Goal: Task Accomplishment & Management: Use online tool/utility

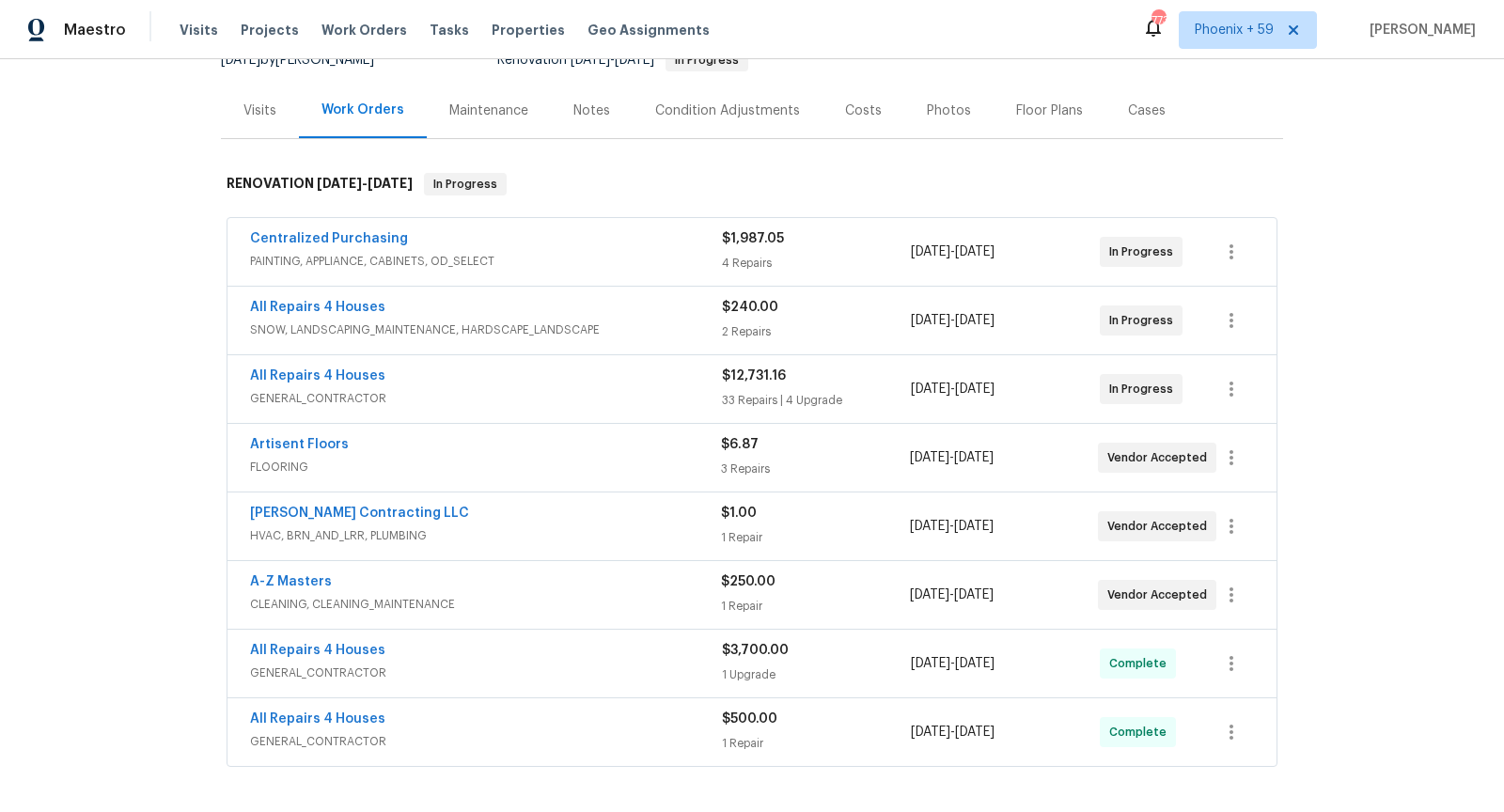
scroll to position [203, 0]
click at [561, 389] on span "GENERAL_CONTRACTOR" at bounding box center [485, 397] width 471 height 19
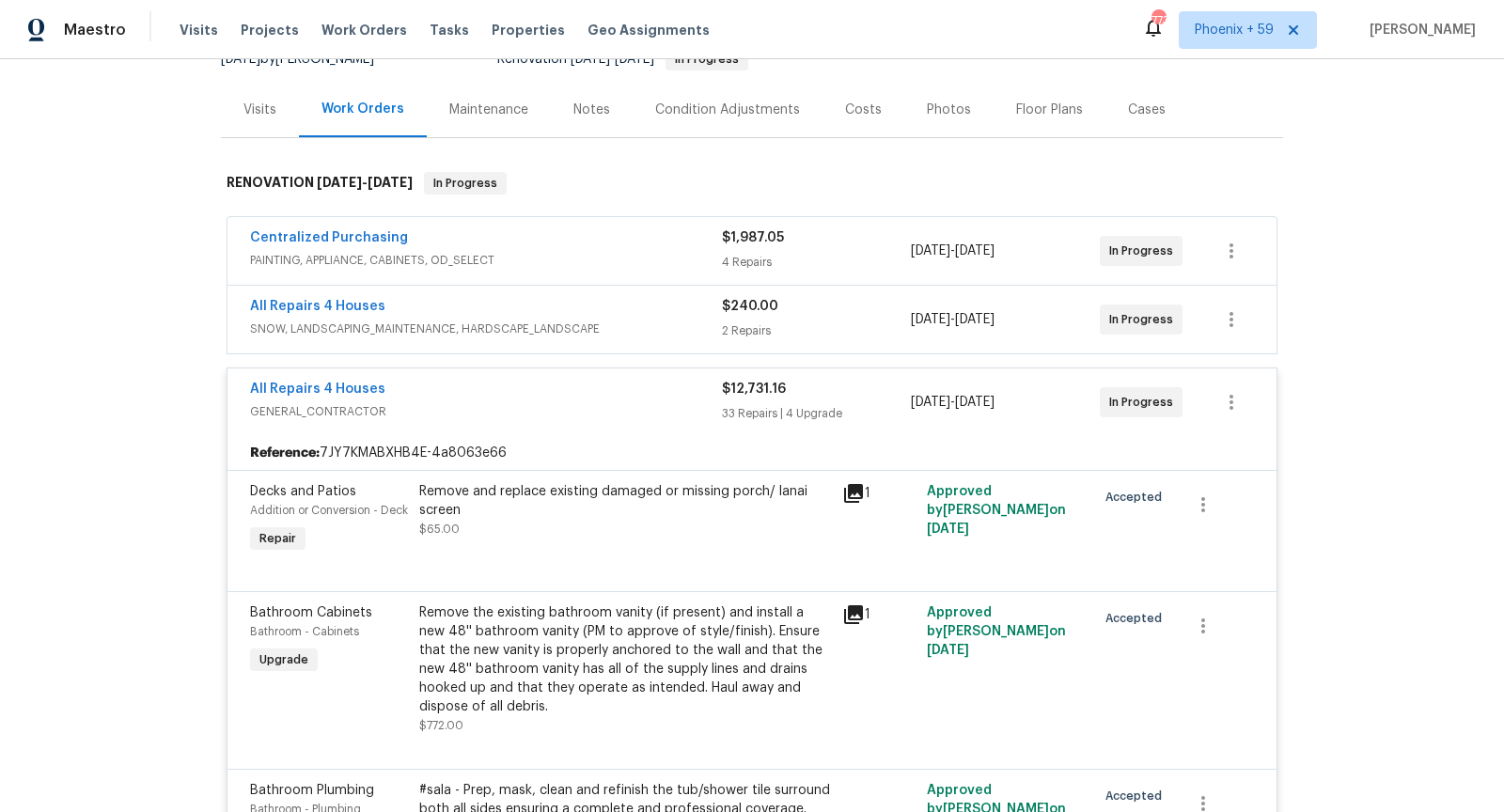
click at [381, 379] on div "All Repairs 4 Houses" at bounding box center [485, 390] width 471 height 23
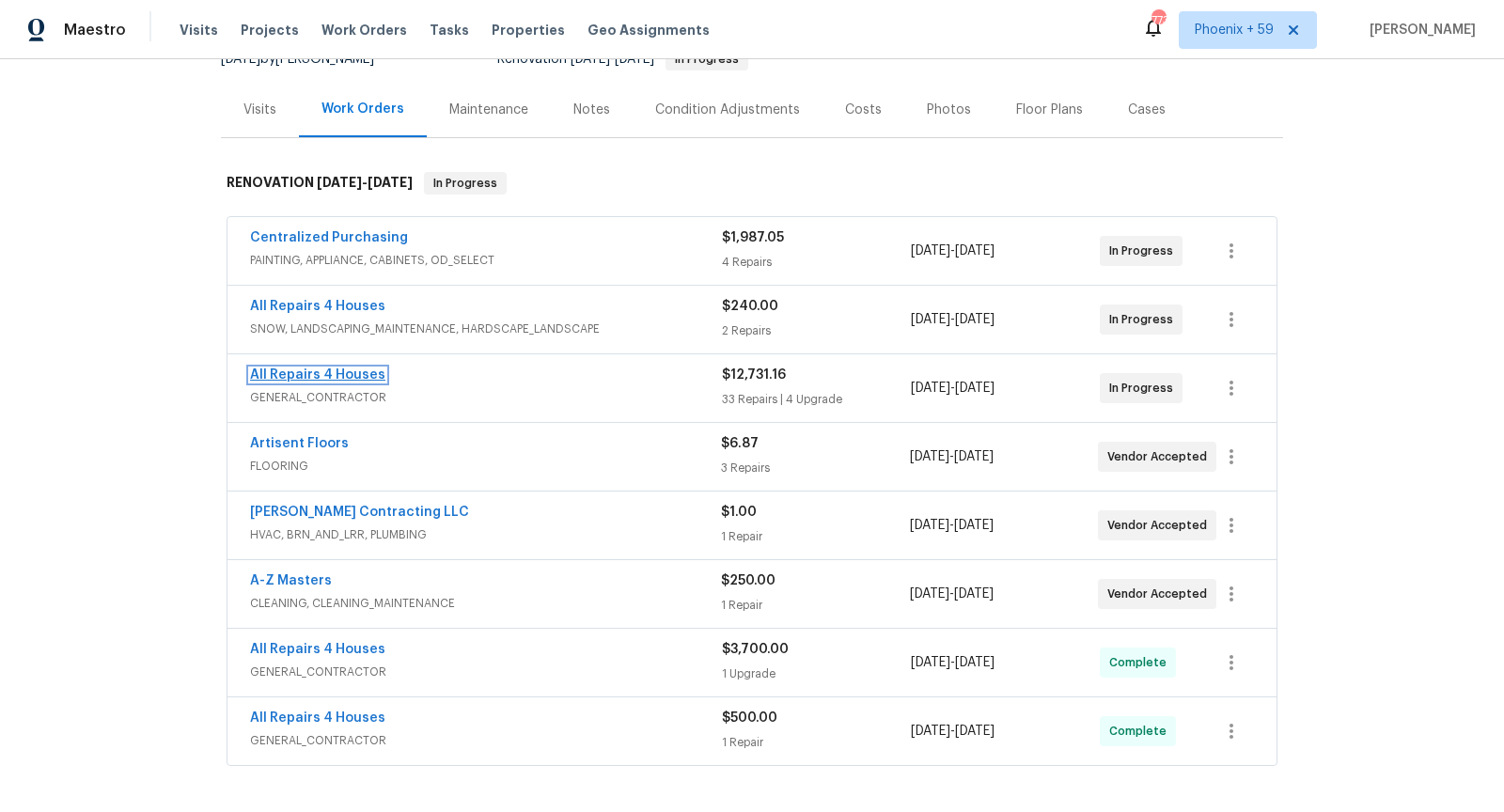
click at [341, 372] on link "All Repairs 4 Houses" at bounding box center [317, 374] width 135 height 13
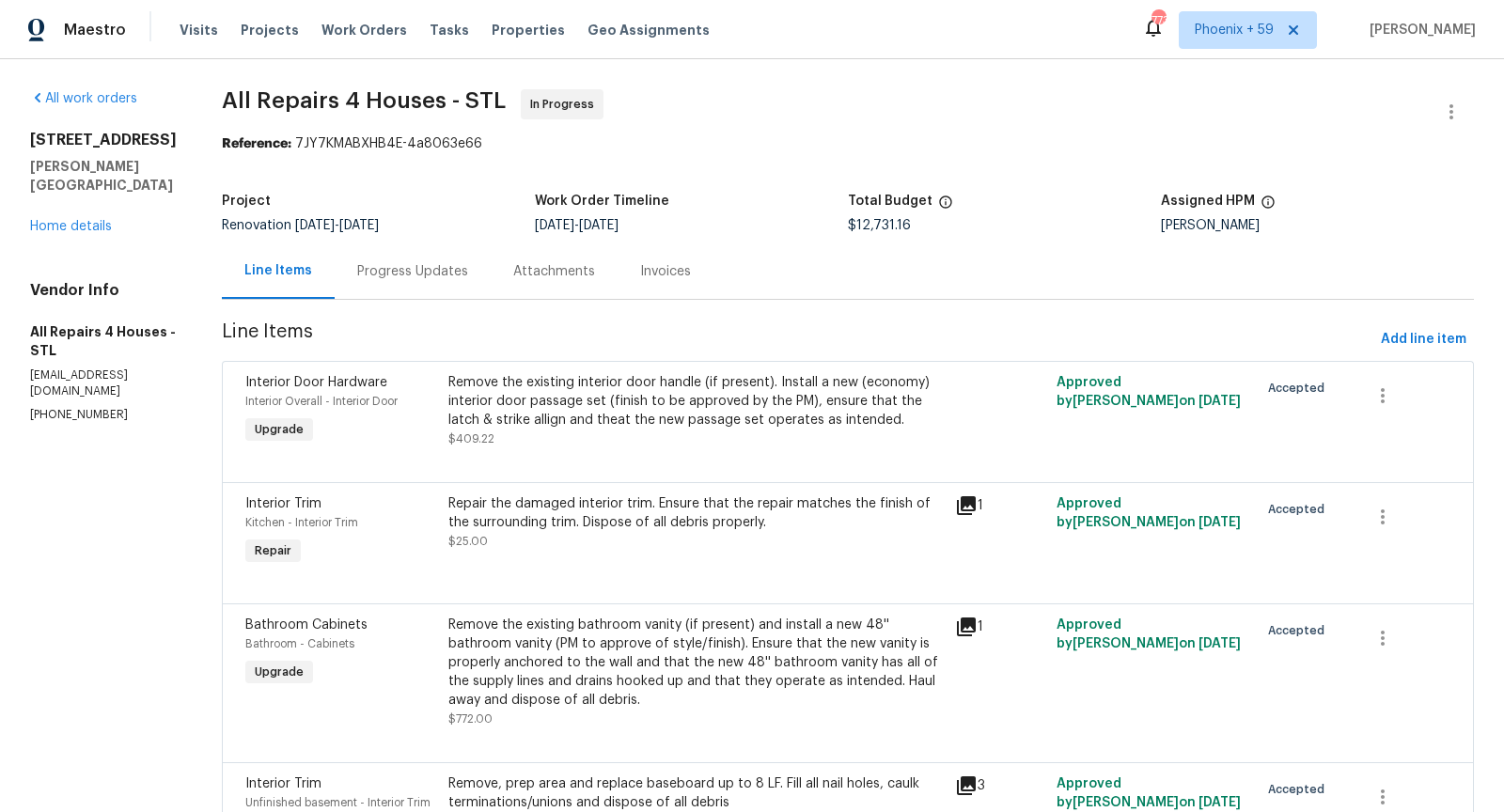
click at [443, 278] on div "Progress Updates" at bounding box center [412, 271] width 111 height 19
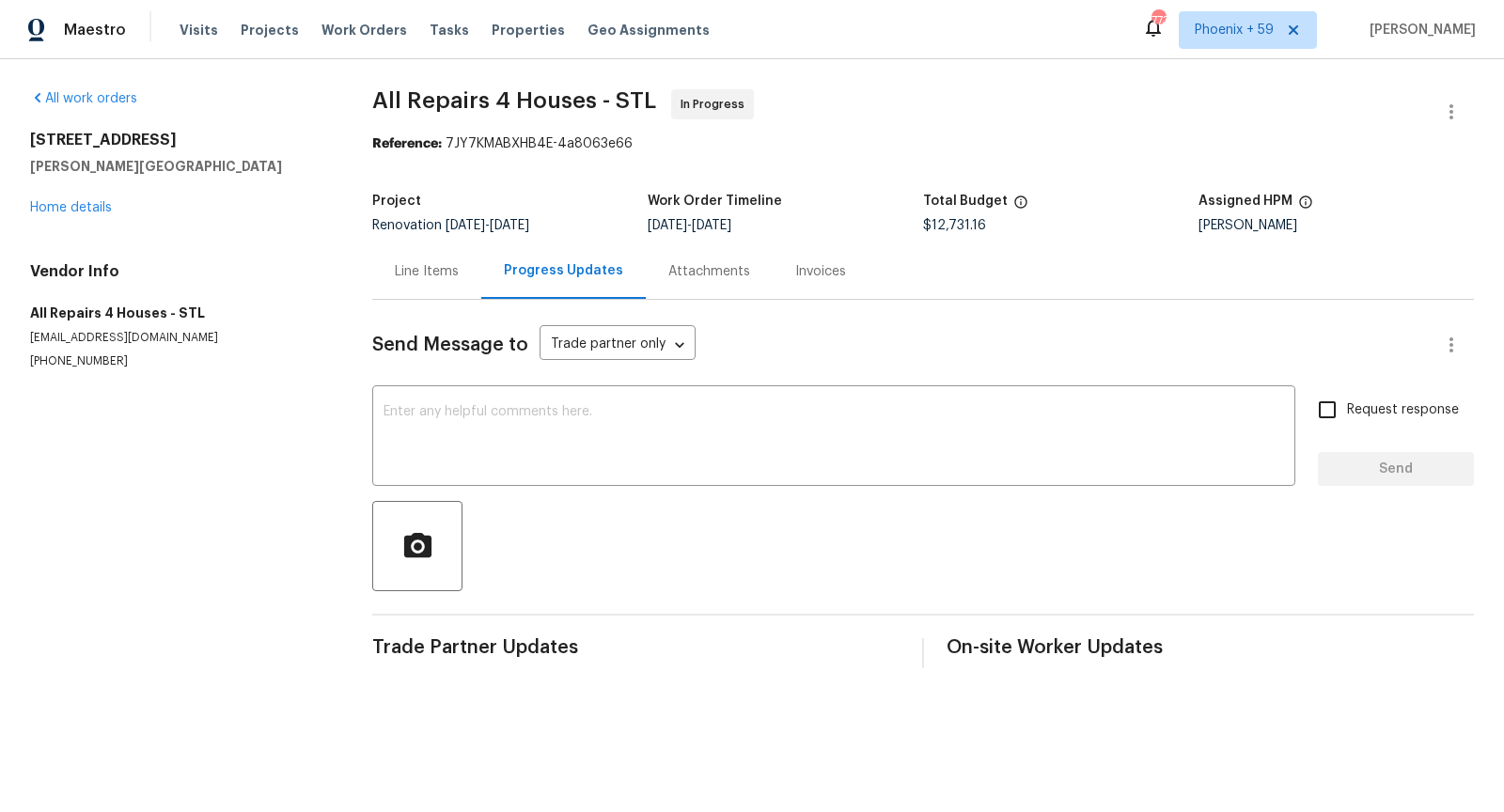
click at [422, 260] on div "Line Items" at bounding box center [427, 271] width 109 height 55
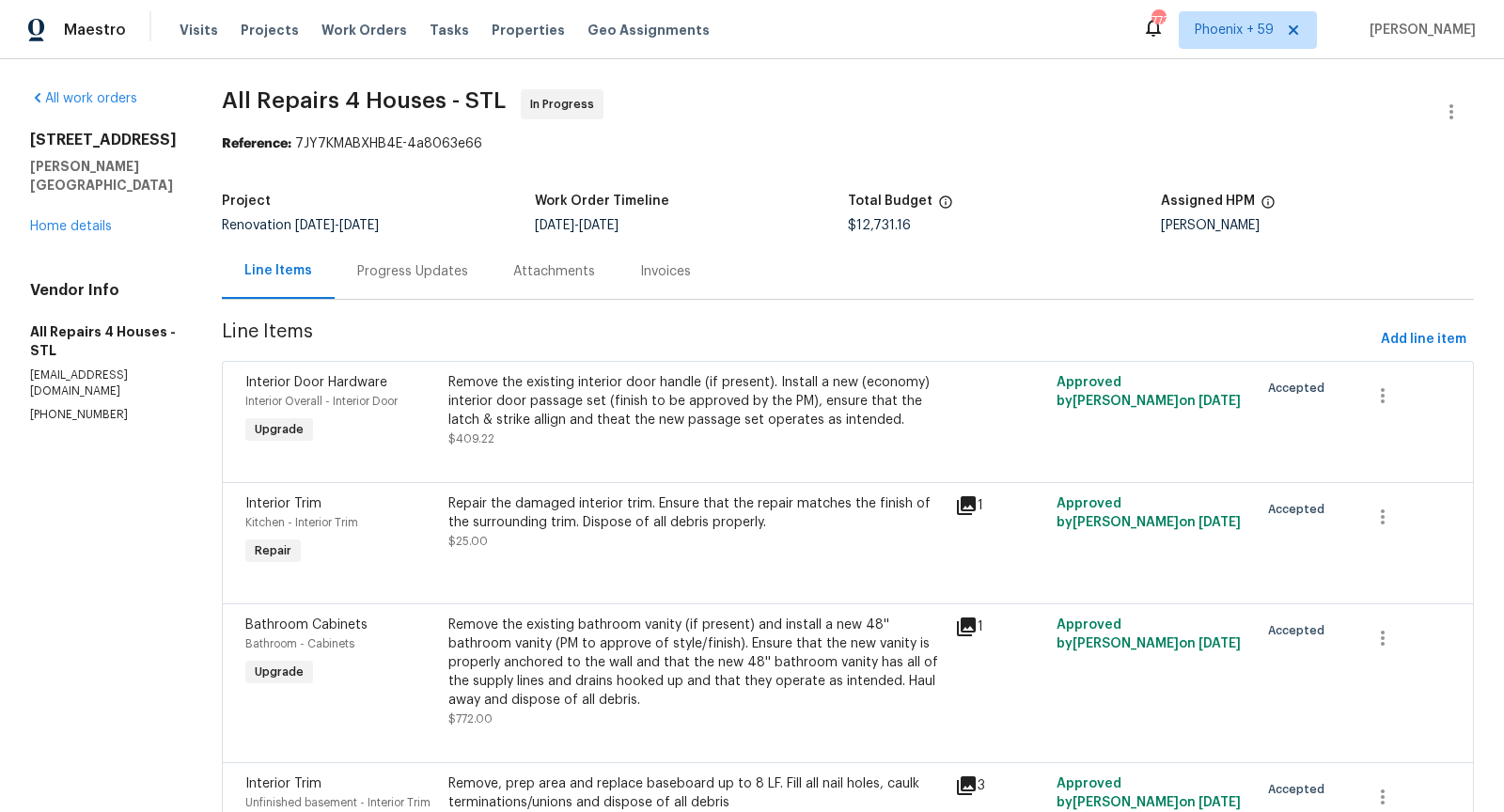
scroll to position [13, 0]
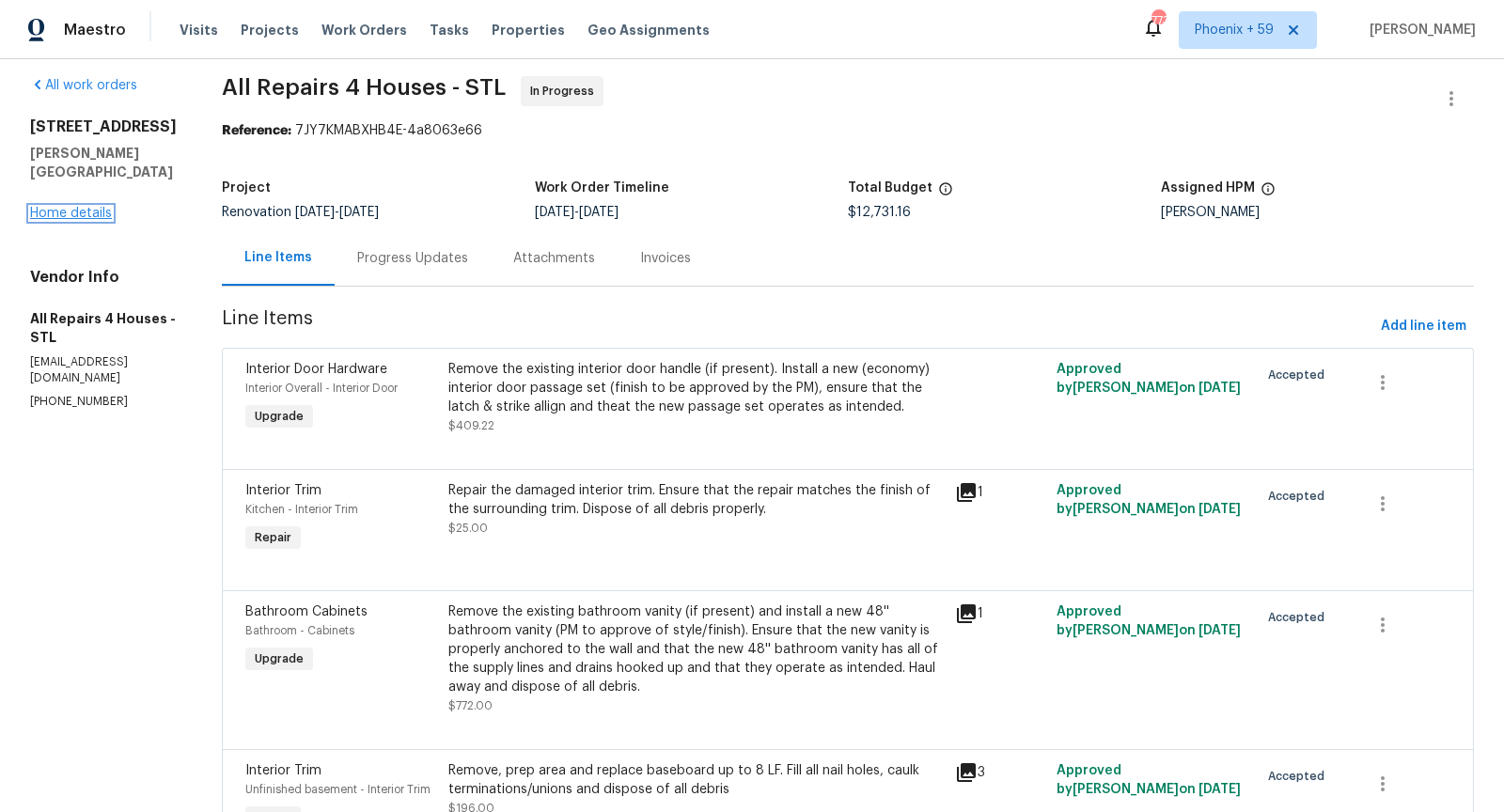
click at [89, 206] on link "Home details" at bounding box center [70, 212] width 82 height 13
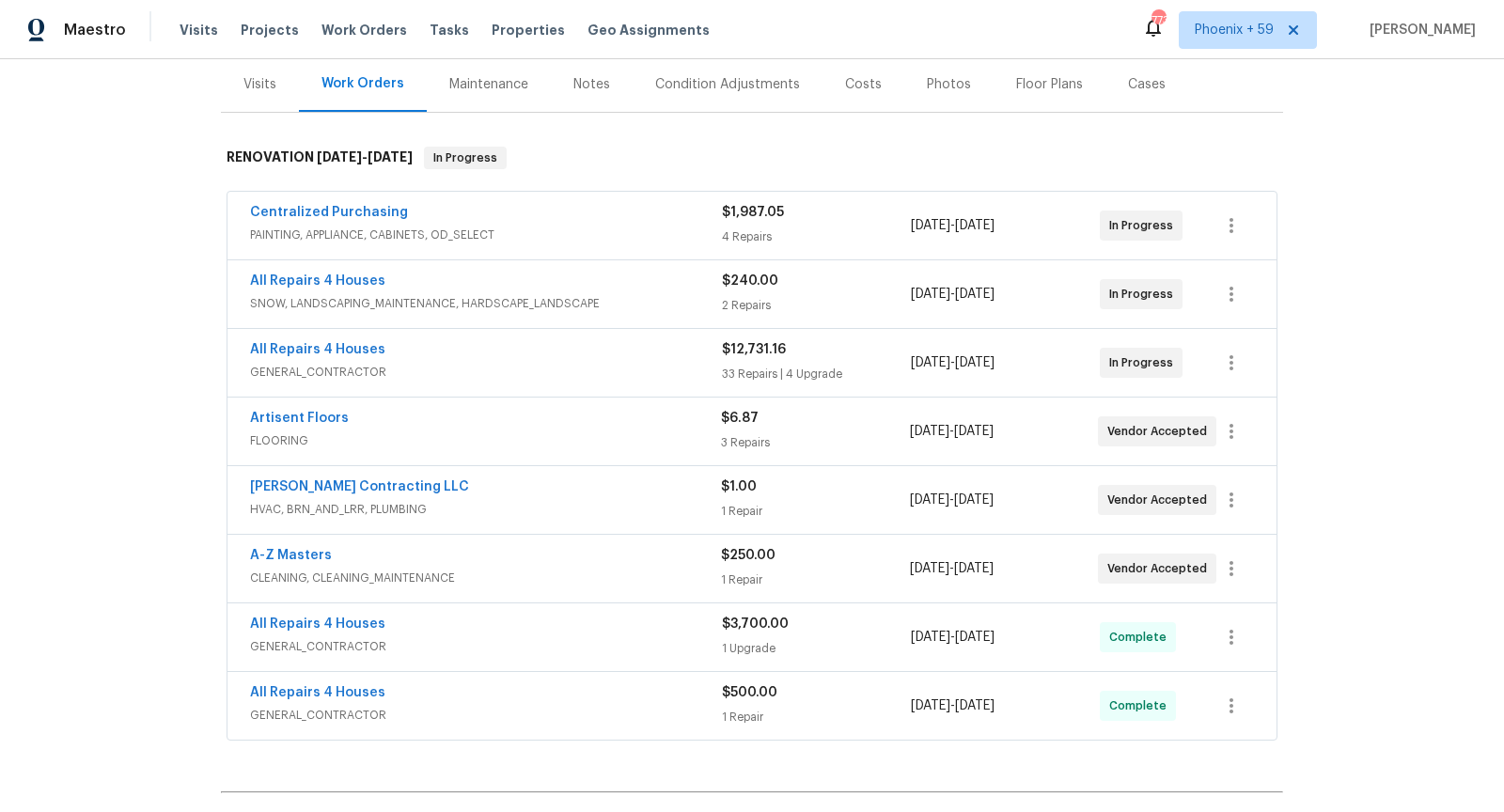
scroll to position [297, 0]
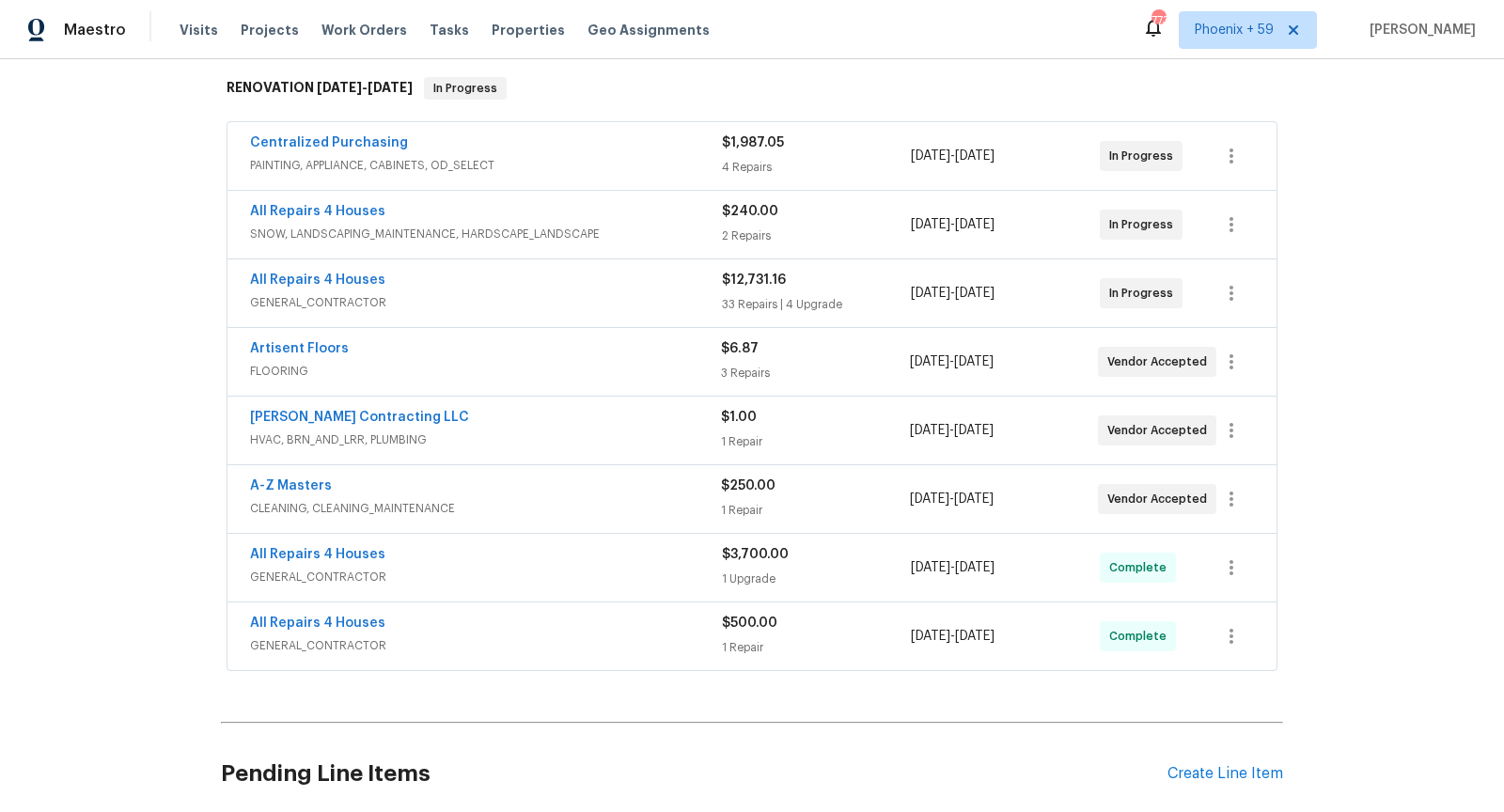
click at [479, 440] on span "HVAC, BRN_AND_LRR, PLUMBING" at bounding box center [485, 440] width 470 height 19
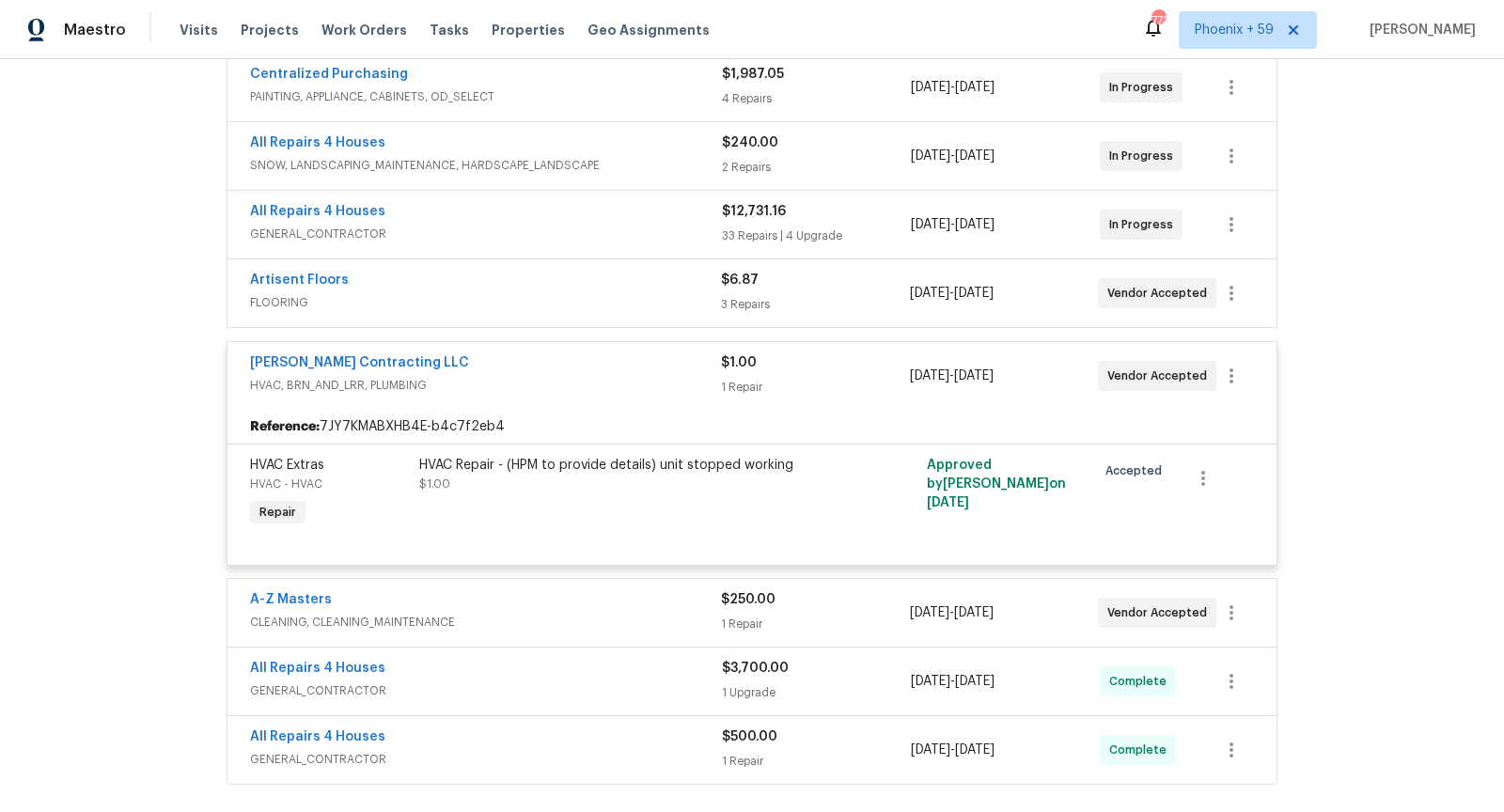
scroll to position [370, 0]
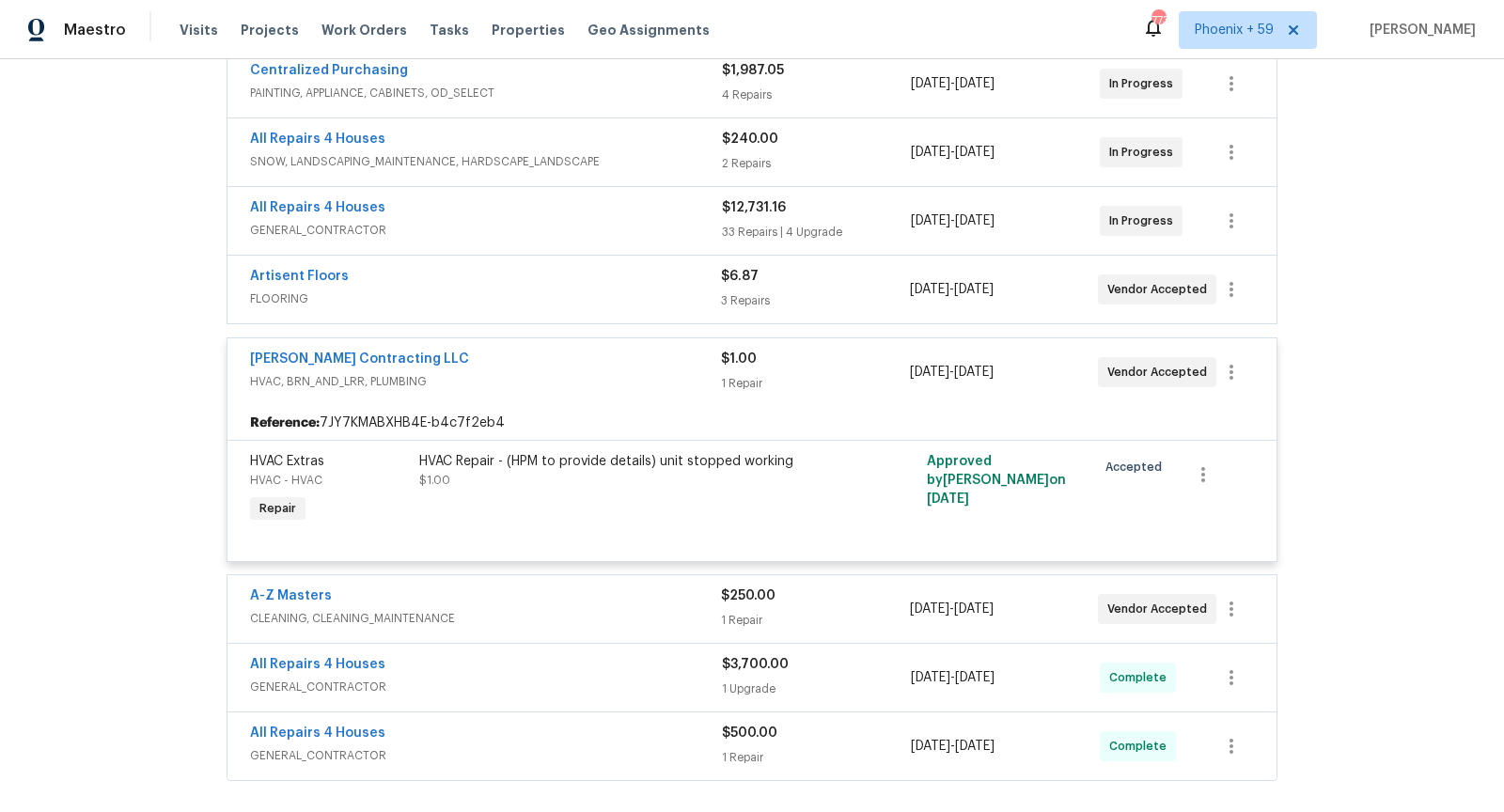
click at [501, 380] on span "HVAC, BRN_AND_LRR, PLUMBING" at bounding box center [485, 381] width 470 height 19
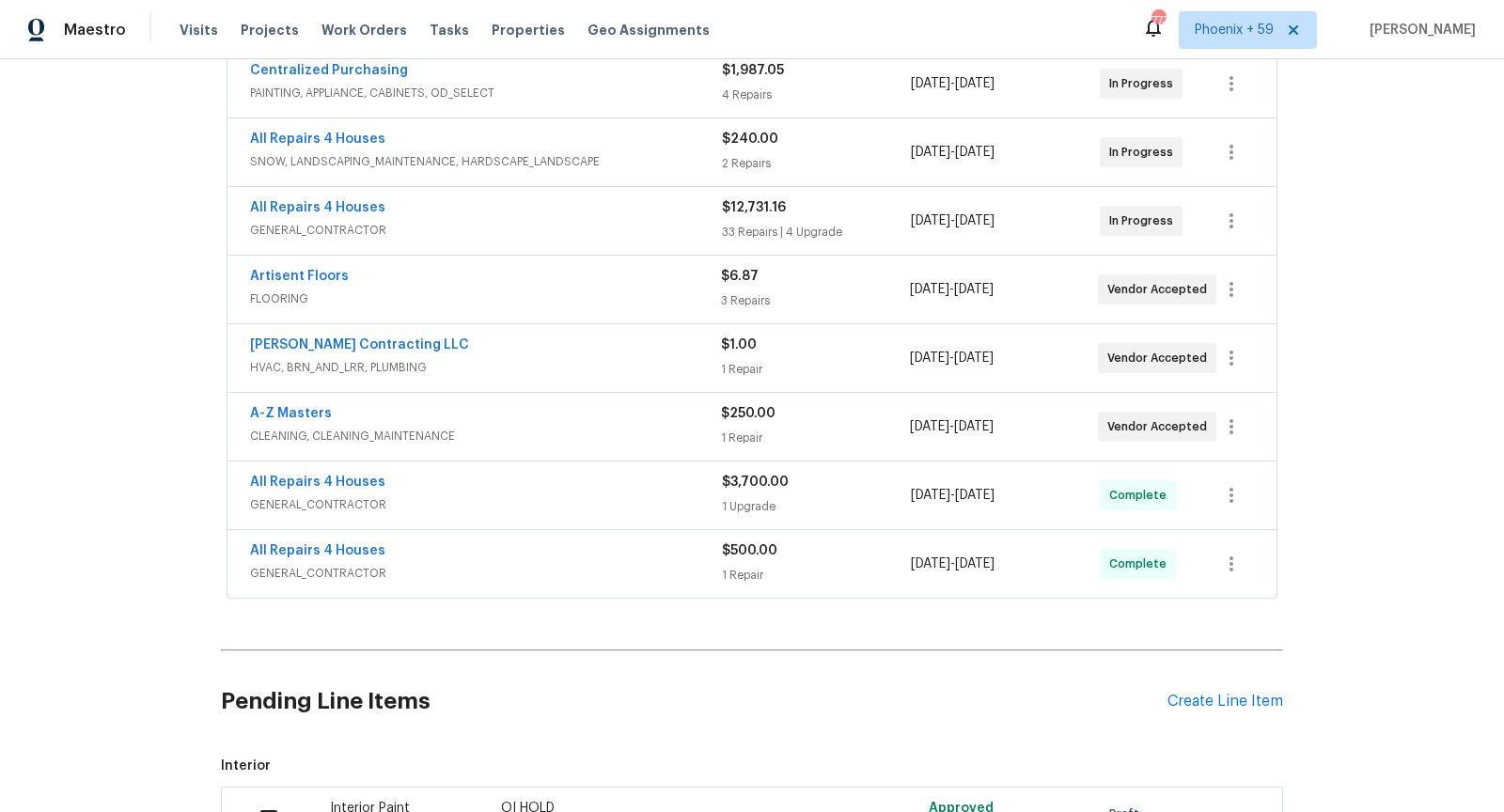
click at [513, 432] on span "CLEANING, CLEANING_MAINTENANCE" at bounding box center [485, 436] width 470 height 19
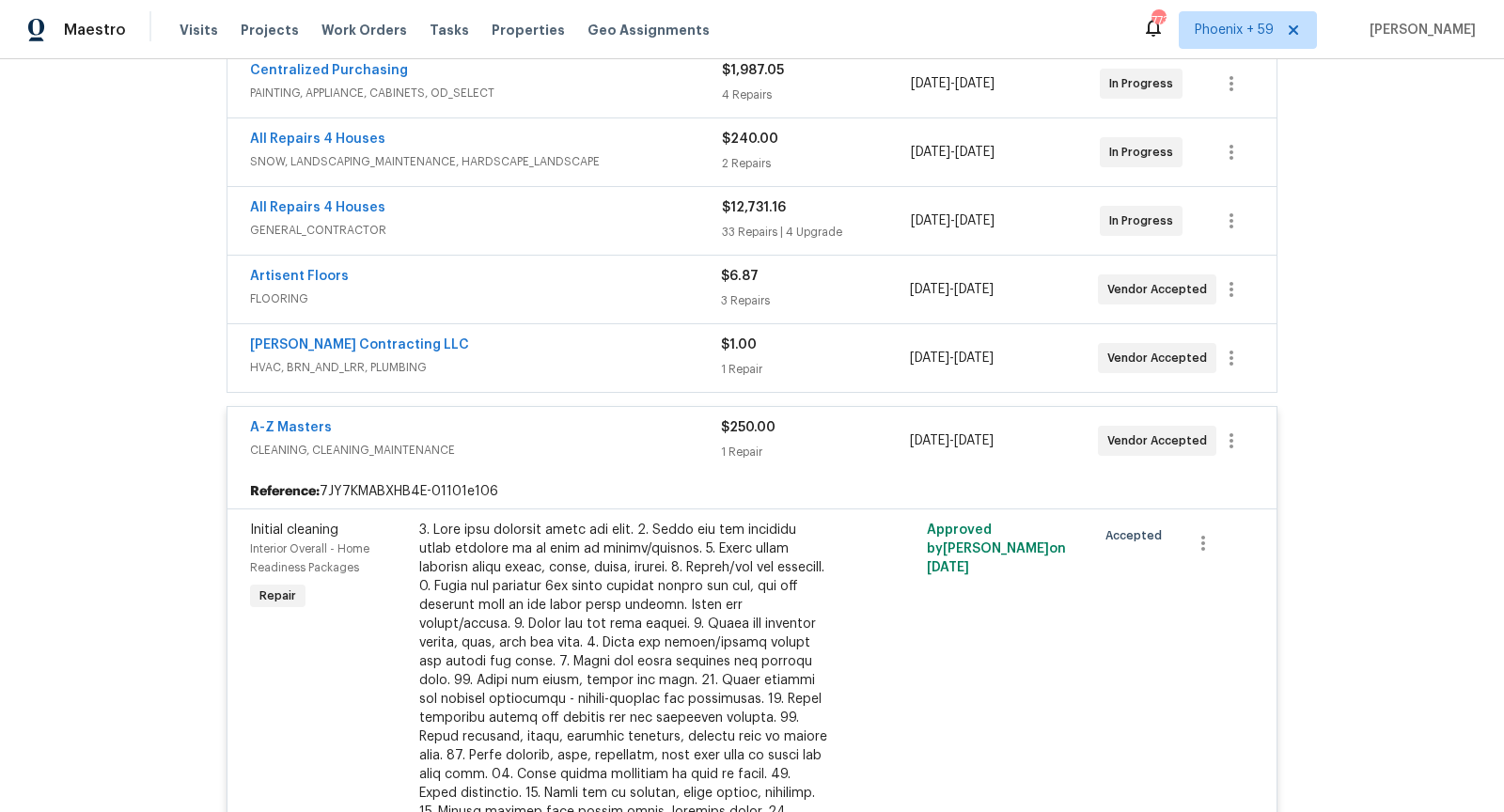
click at [522, 447] on span "CLEANING, CLEANING_MAINTENANCE" at bounding box center [485, 449] width 470 height 19
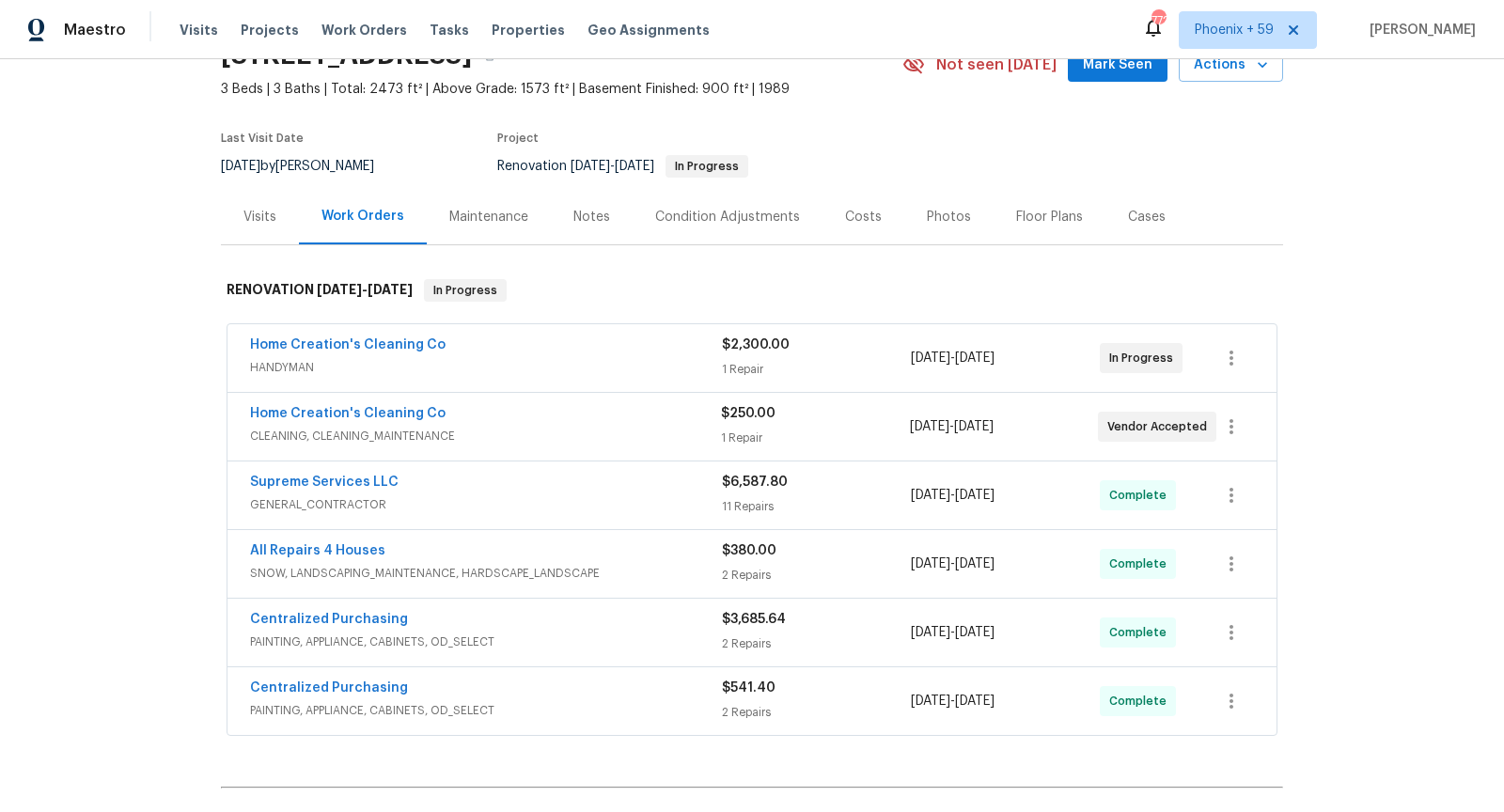
scroll to position [116, 0]
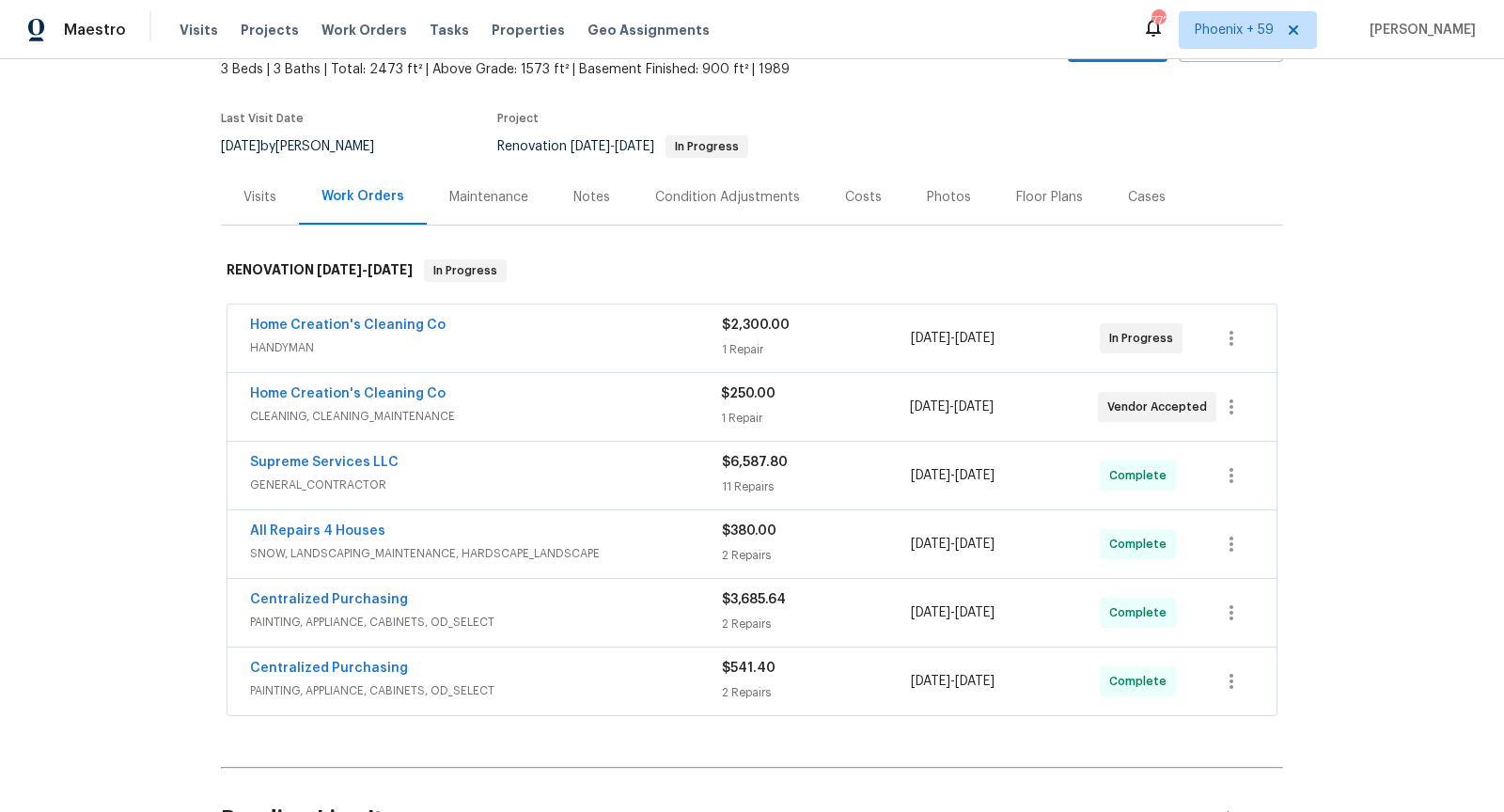
click at [601, 407] on span "CLEANING, CLEANING_MAINTENANCE" at bounding box center [485, 416] width 470 height 19
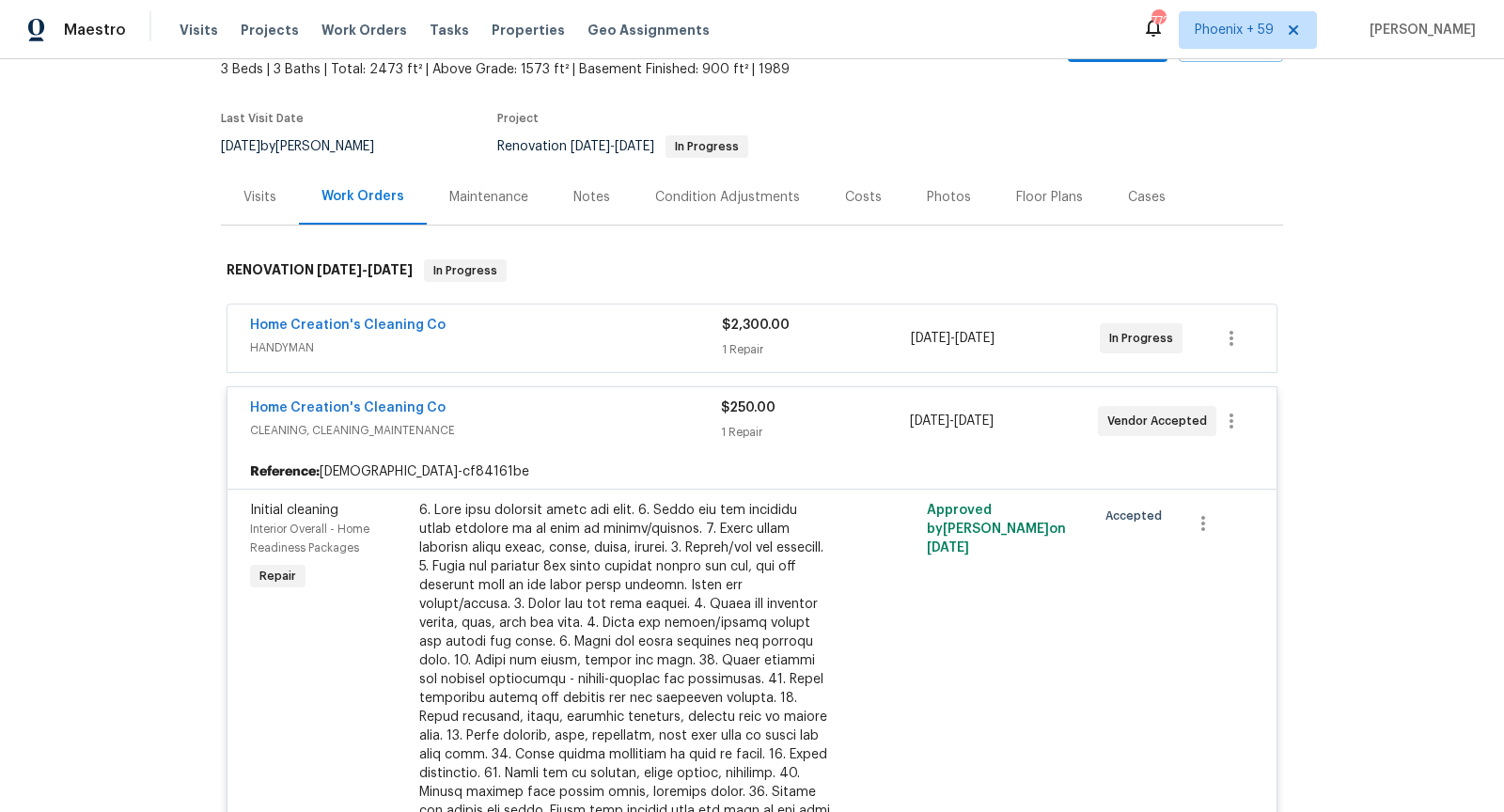
click at [601, 406] on div "Home Creation's Cleaning Co" at bounding box center [485, 409] width 470 height 23
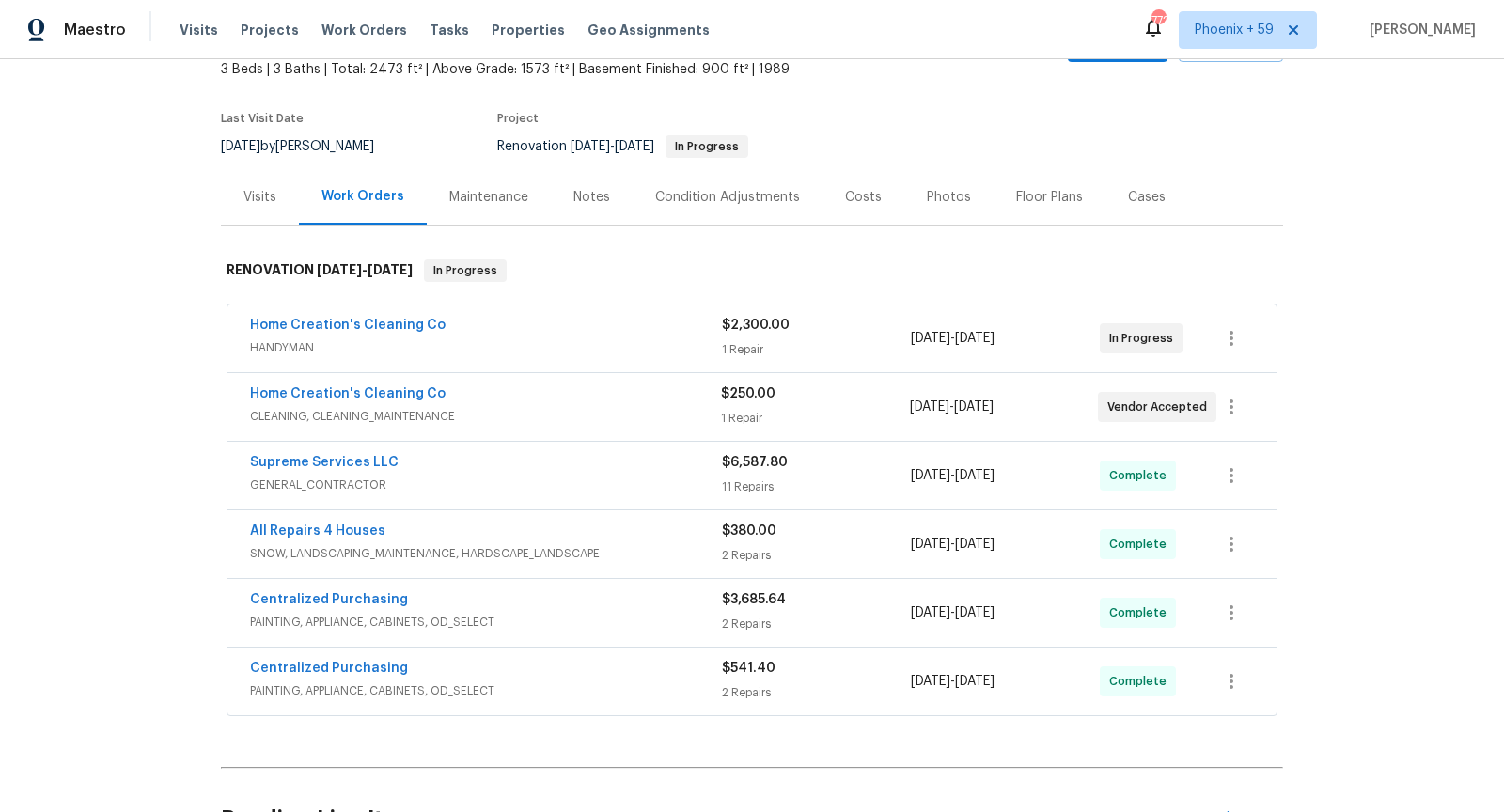
click at [610, 399] on div "Home Creation's Cleaning Co" at bounding box center [485, 395] width 470 height 23
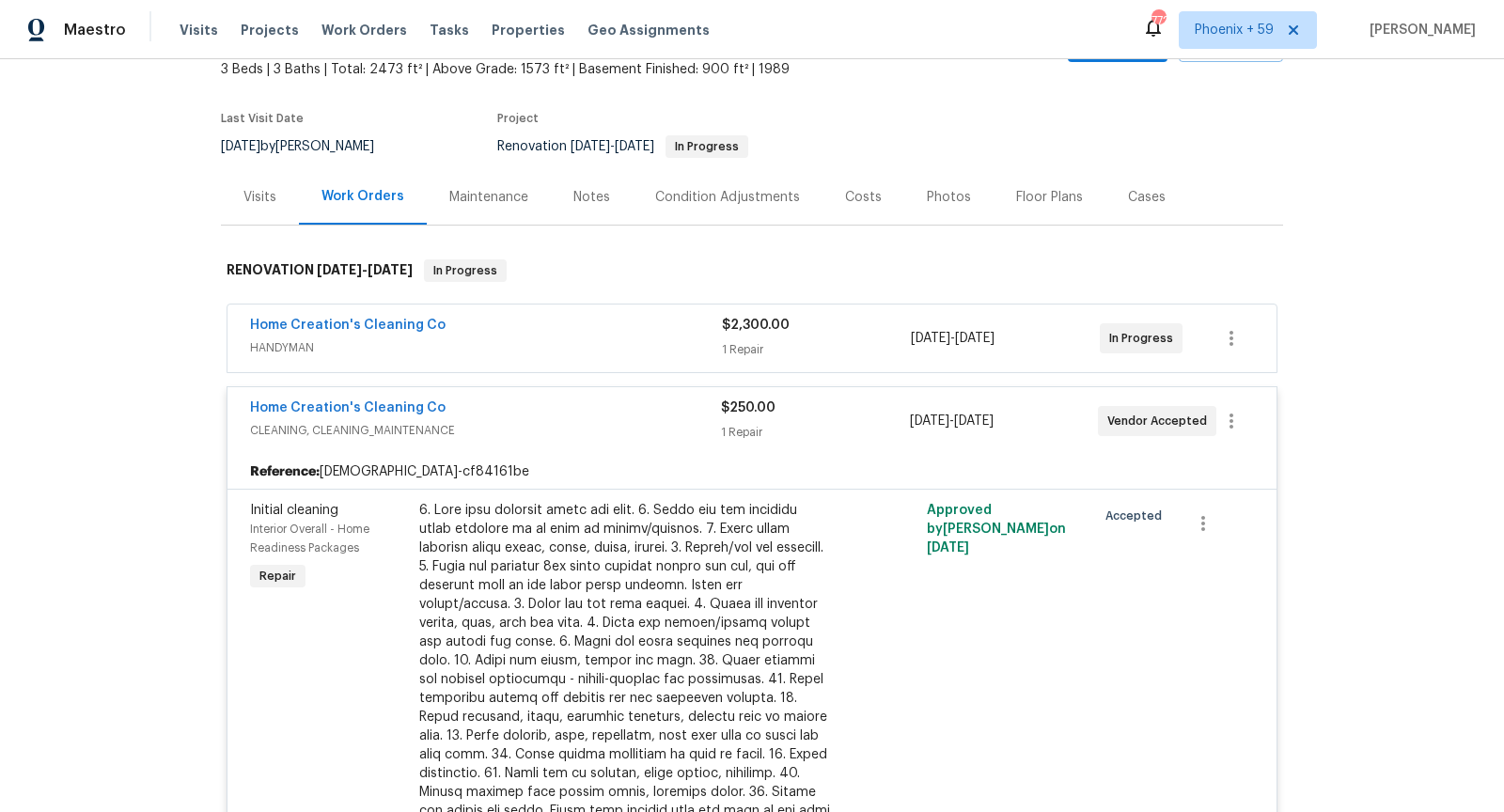
click at [610, 399] on div "Home Creation's Cleaning Co" at bounding box center [485, 409] width 470 height 23
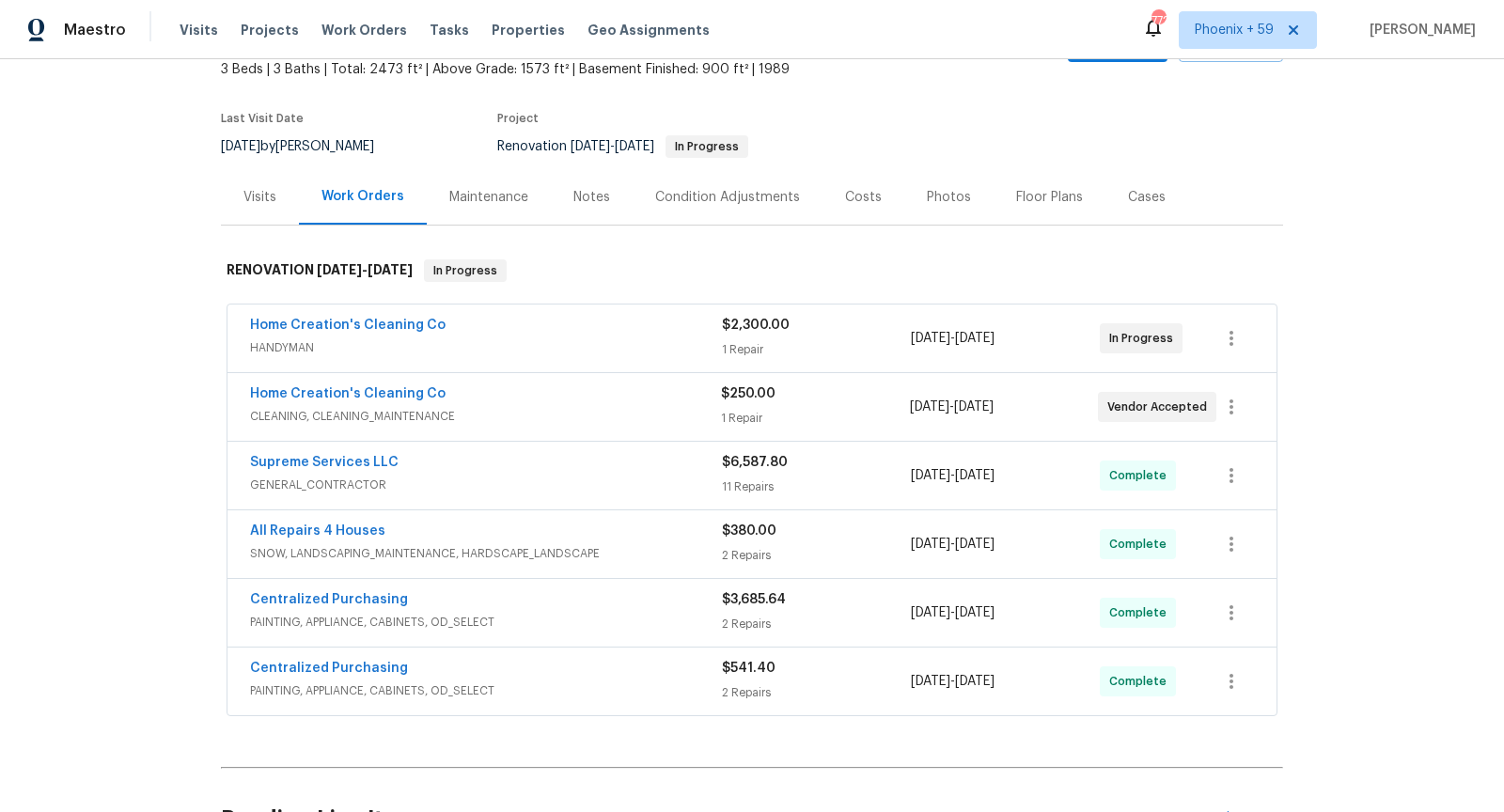
click at [604, 347] on span "HANDYMAN" at bounding box center [485, 347] width 471 height 19
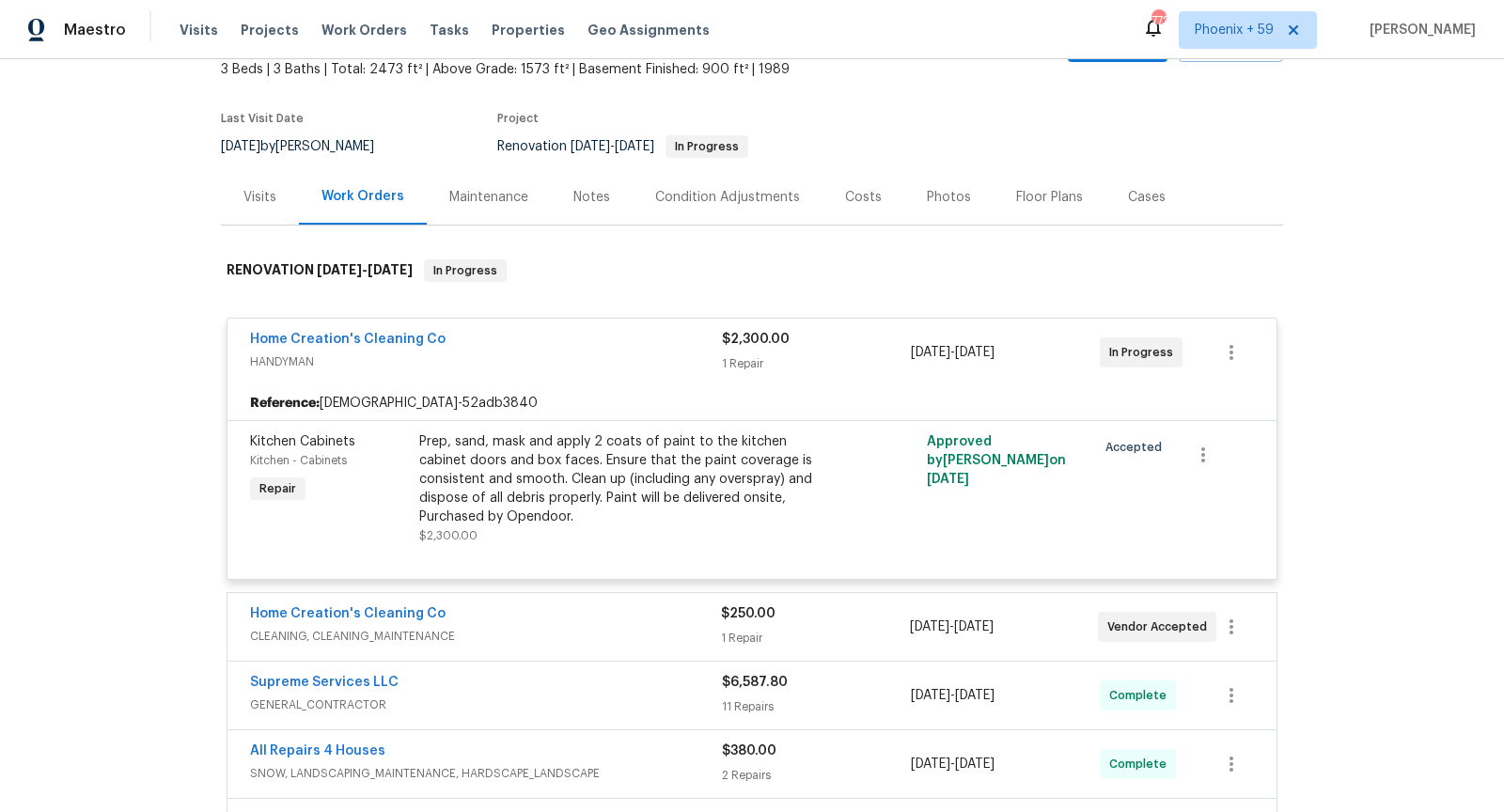
click at [604, 347] on div "Home Creation's Cleaning Co" at bounding box center [485, 341] width 471 height 23
